Goal: Find specific page/section: Find specific page/section

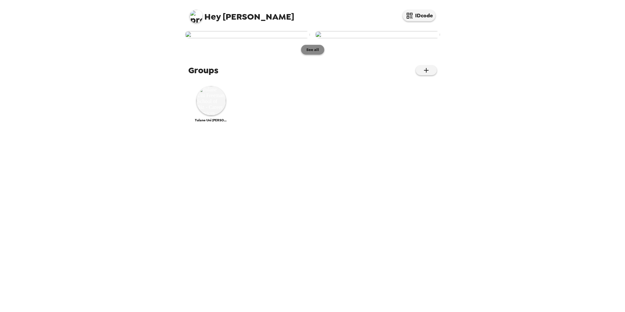
click at [312, 55] on button "See all" at bounding box center [312, 50] width 23 height 10
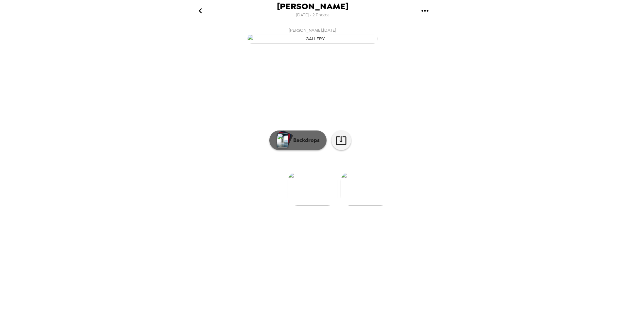
click at [313, 144] on p "Backdrops" at bounding box center [305, 140] width 30 height 8
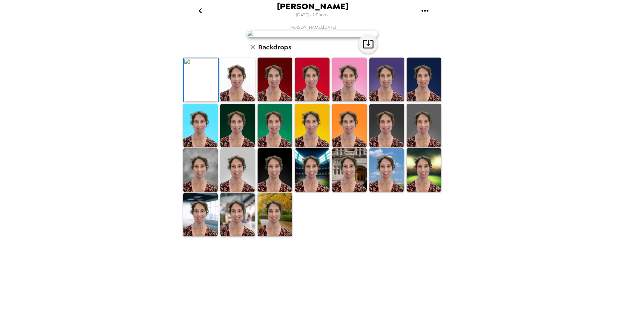
scroll to position [70, 0]
click at [233, 192] on img at bounding box center [237, 170] width 35 height 44
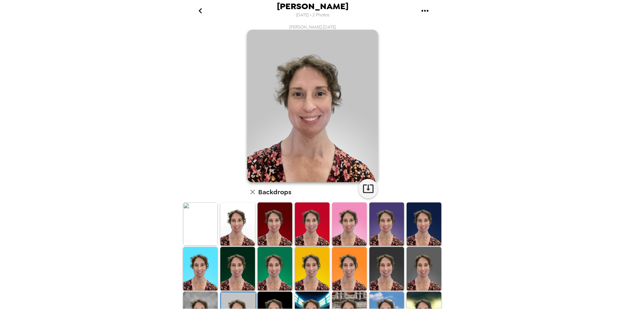
scroll to position [0, 0]
click at [364, 190] on icon "button" at bounding box center [368, 188] width 11 height 11
click at [197, 11] on icon "go back" at bounding box center [200, 11] width 10 height 10
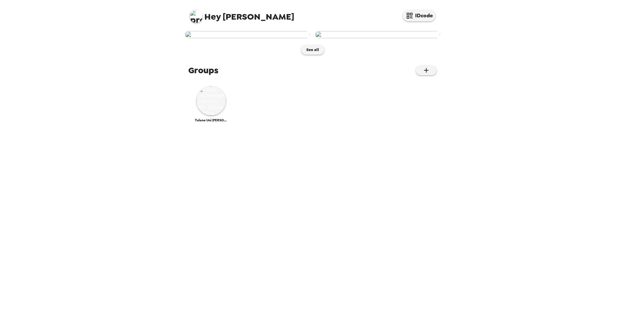
click at [397, 38] on img at bounding box center [377, 34] width 125 height 7
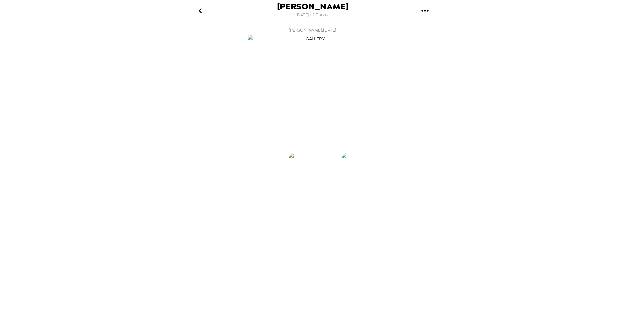
scroll to position [0, 52]
click at [348, 150] on link at bounding box center [342, 141] width 20 height 20
click at [543, 240] on div "[PERSON_NAME] [DATE] • 2 Photos [PERSON_NAME] , [DATE] [PERSON_NAME] , [DATE] 0…" at bounding box center [312, 156] width 625 height 312
